Goal: Task Accomplishment & Management: Complete application form

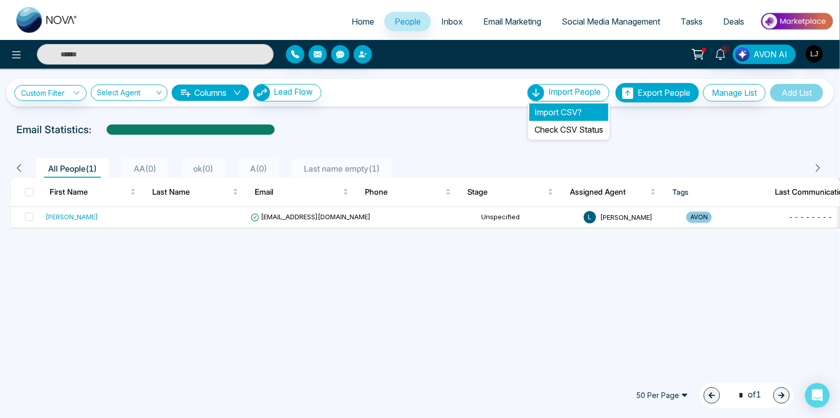
click at [554, 111] on li "Import CSV?" at bounding box center [568, 111] width 79 height 17
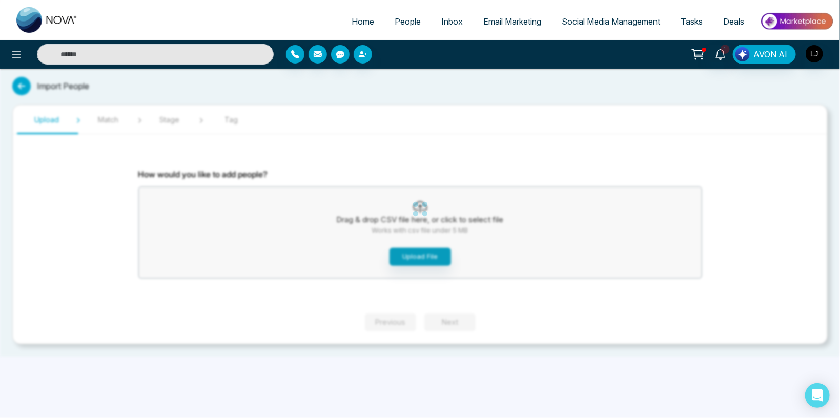
click at [405, 252] on div "Home People Inbox Email Marketing Social Media Management Tasks Deals 1 AVON AI…" at bounding box center [420, 209] width 840 height 418
click at [406, 252] on button "Upload File" at bounding box center [419, 257] width 61 height 18
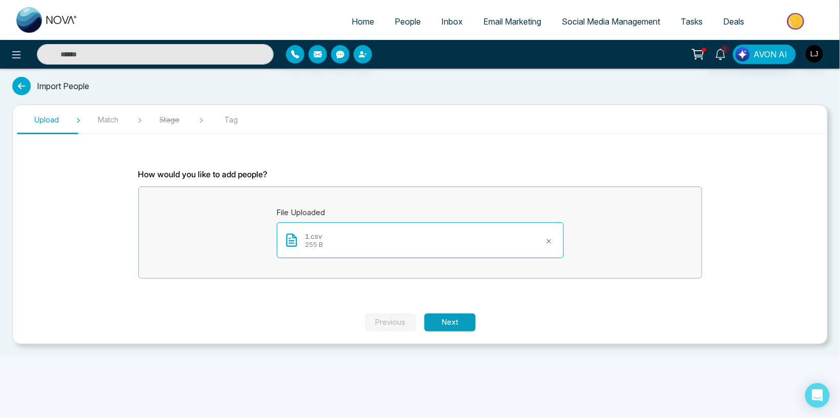
click at [447, 325] on button "Next" at bounding box center [449, 323] width 51 height 18
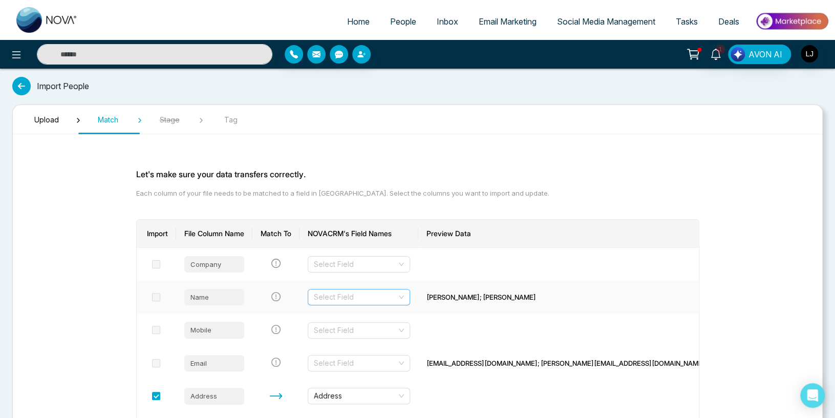
click at [362, 292] on input "search" at bounding box center [355, 296] width 83 height 15
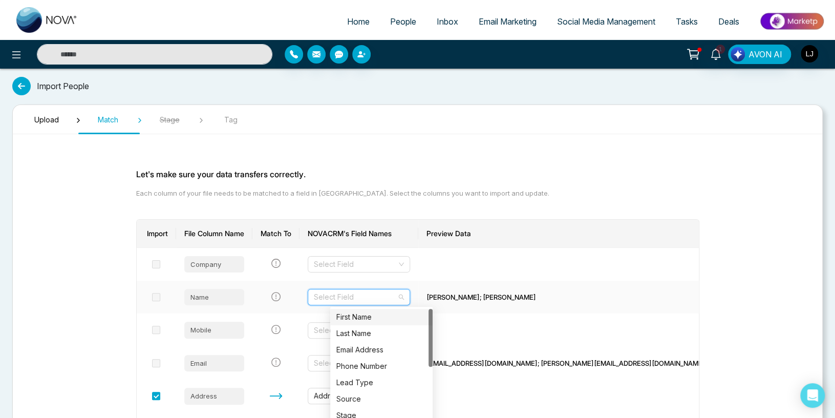
click at [352, 315] on div "First Name" at bounding box center [382, 316] width 90 height 11
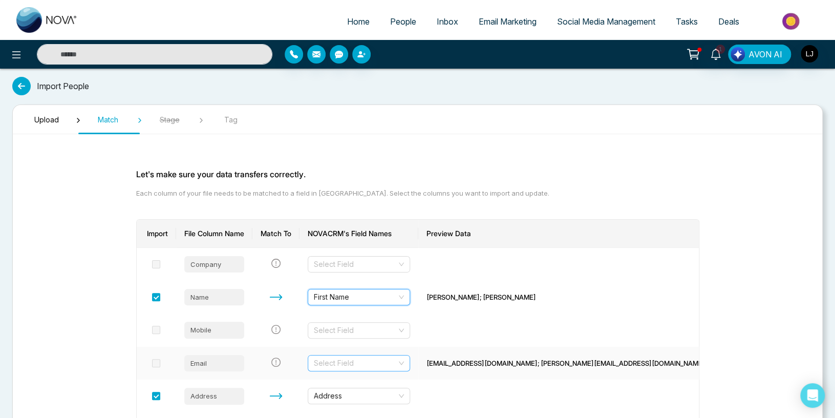
click at [388, 361] on input "search" at bounding box center [355, 363] width 83 height 15
click at [358, 402] on div "Email Address" at bounding box center [382, 399] width 90 height 11
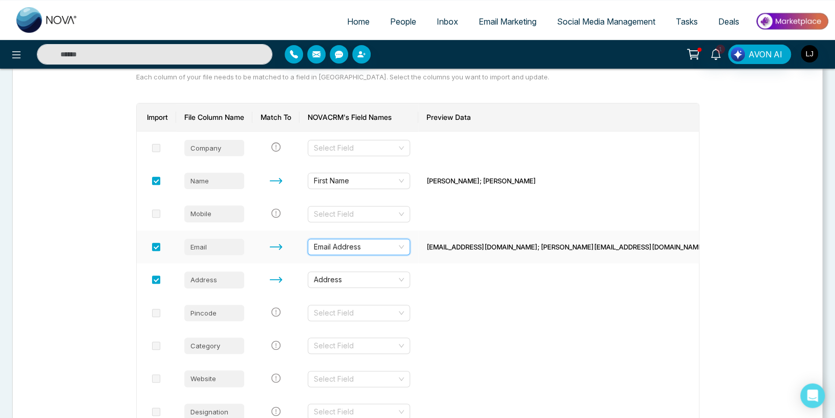
scroll to position [240, 0]
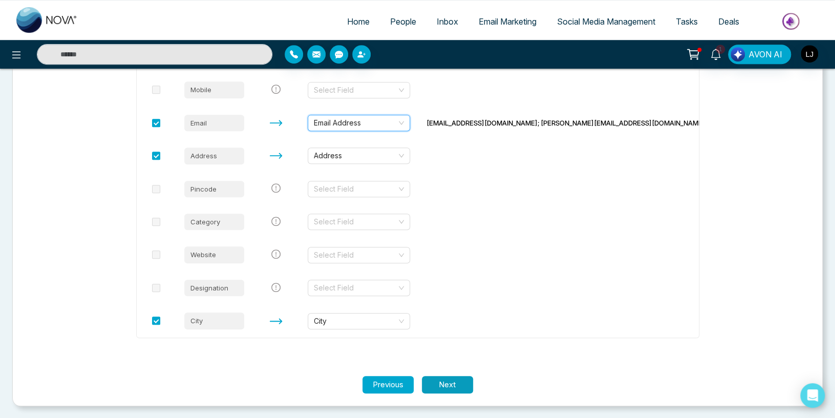
click at [456, 387] on button "Next" at bounding box center [447, 385] width 51 height 18
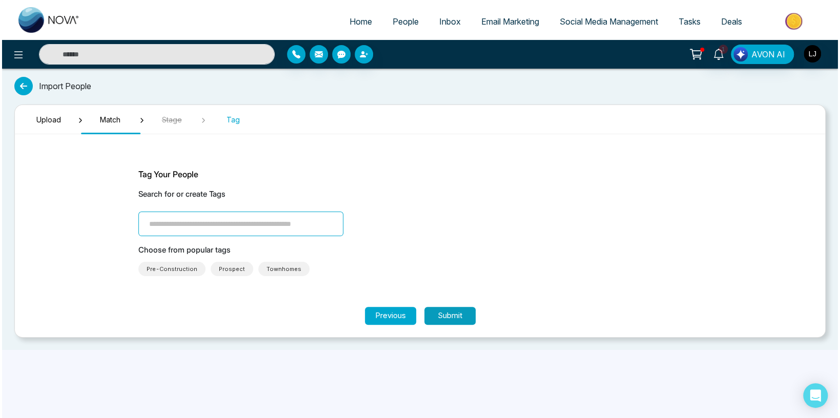
scroll to position [0, 0]
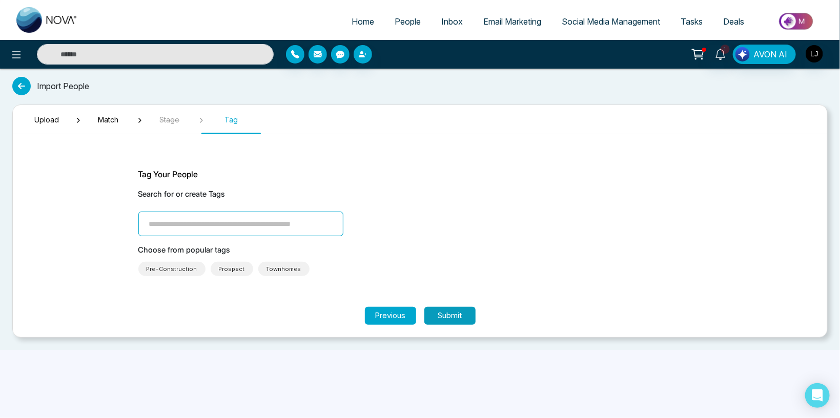
click at [452, 316] on button "Submit" at bounding box center [449, 316] width 51 height 18
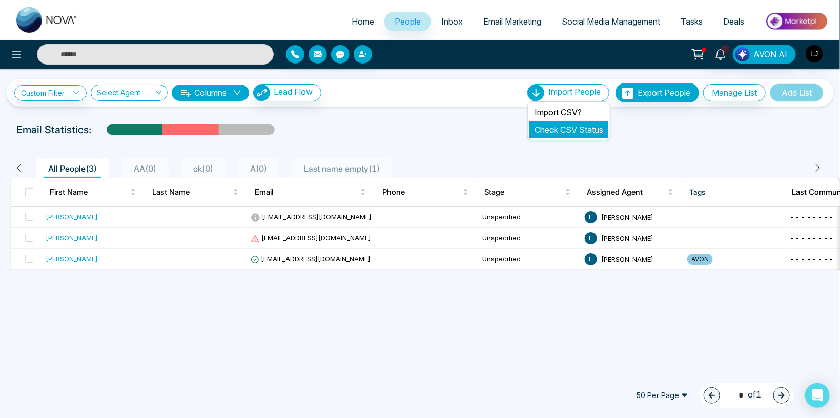
click at [556, 133] on link "Check CSV Status" at bounding box center [568, 129] width 69 height 10
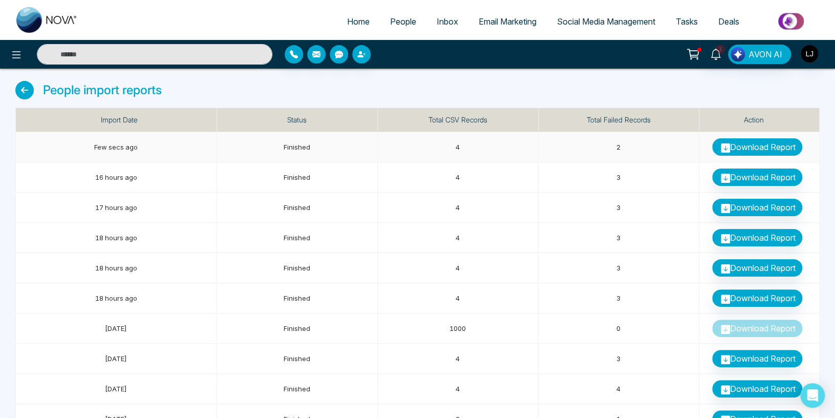
click at [746, 147] on link "Download Report" at bounding box center [758, 146] width 90 height 17
click at [813, 56] on img "button" at bounding box center [809, 53] width 17 height 17
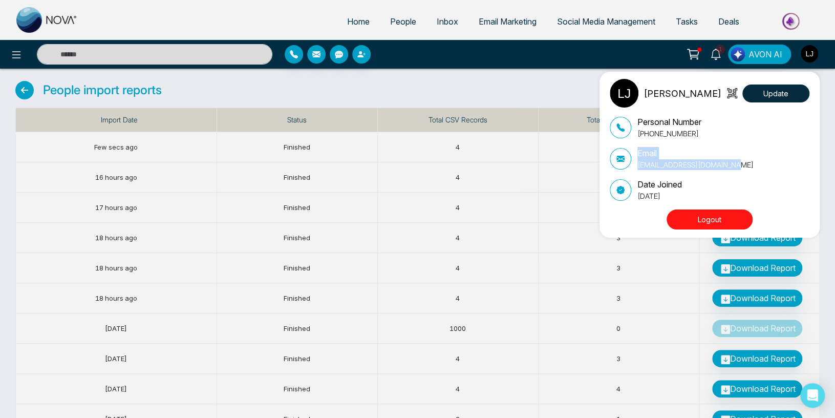
drag, startPoint x: 743, startPoint y: 161, endPoint x: 634, endPoint y: 153, distance: 108.9
click at [634, 153] on div "Email [EMAIL_ADDRESS][DOMAIN_NAME]" at bounding box center [710, 158] width 200 height 23
copy div "Email [EMAIL_ADDRESS][DOMAIN_NAME]"
click at [213, 7] on div "[PERSON_NAME] Update Personal Number [PHONE_NUMBER] Email [EMAIL_ADDRESS][DOMAI…" at bounding box center [417, 209] width 835 height 418
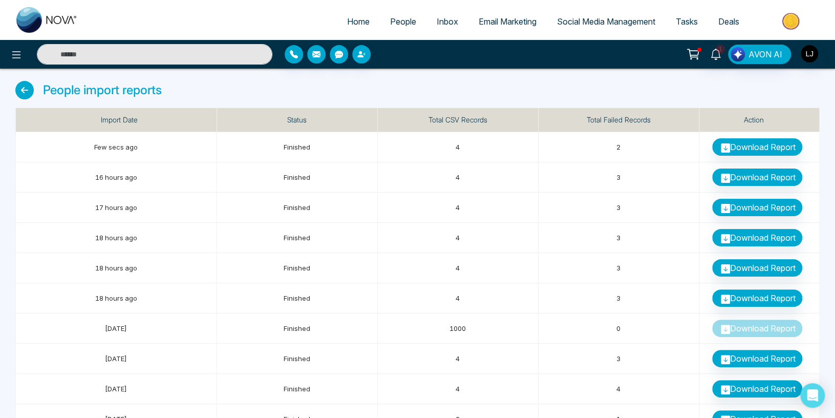
click at [402, 22] on span "People" at bounding box center [403, 21] width 26 height 10
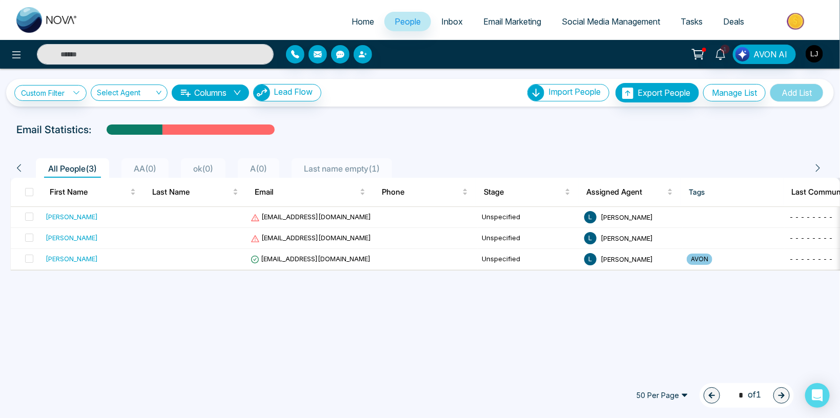
click at [297, 14] on ul "Home People Inbox Email Marketing Social Media Management Tasks Deals" at bounding box center [460, 22] width 745 height 28
click at [812, 52] on img "button" at bounding box center [813, 53] width 17 height 17
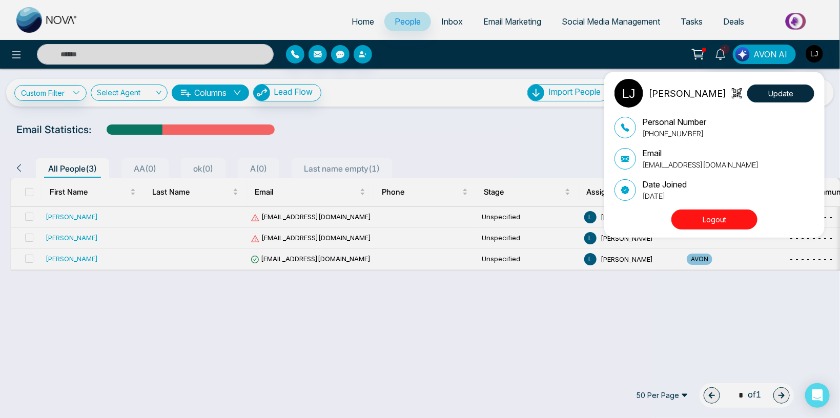
click at [694, 221] on button "Logout" at bounding box center [714, 220] width 86 height 20
click at [708, 218] on button "Logout" at bounding box center [714, 220] width 86 height 20
